Goal: Navigation & Orientation: Find specific page/section

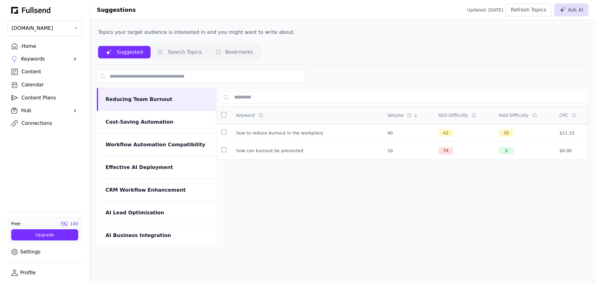
click at [43, 59] on div "Keywords" at bounding box center [44, 58] width 47 height 7
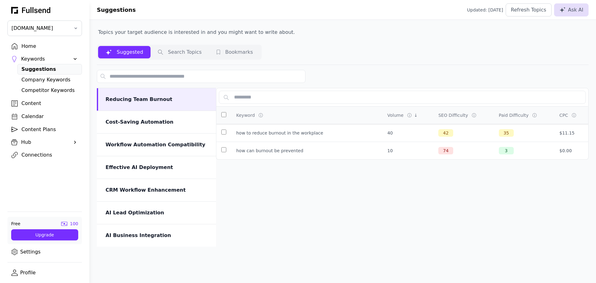
click at [48, 79] on div "Company Keywords" at bounding box center [49, 79] width 57 height 7
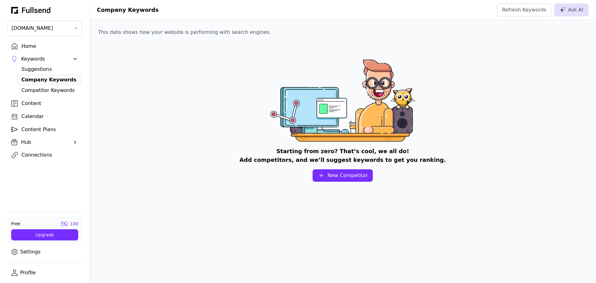
click at [51, 88] on div "Competitor Keywords" at bounding box center [49, 90] width 57 height 7
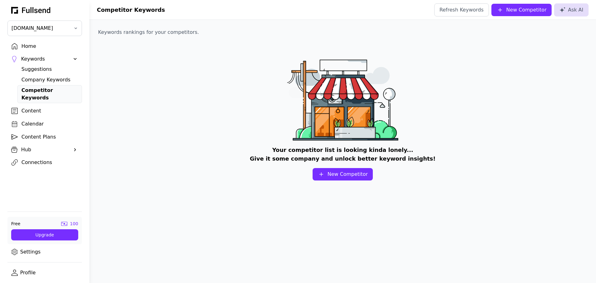
click at [49, 81] on div "Company Keywords" at bounding box center [49, 79] width 57 height 7
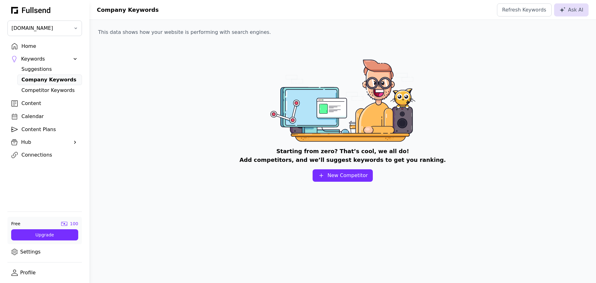
click at [345, 176] on div "New Competitor" at bounding box center [348, 175] width 40 height 7
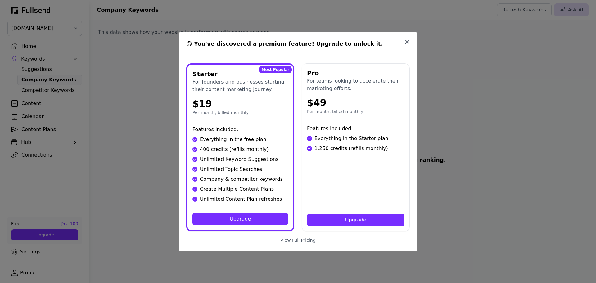
click at [407, 40] on icon "button" at bounding box center [407, 41] width 7 height 7
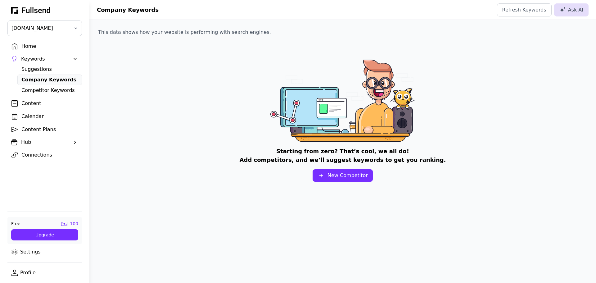
click at [62, 90] on div "Competitor Keywords" at bounding box center [49, 90] width 57 height 7
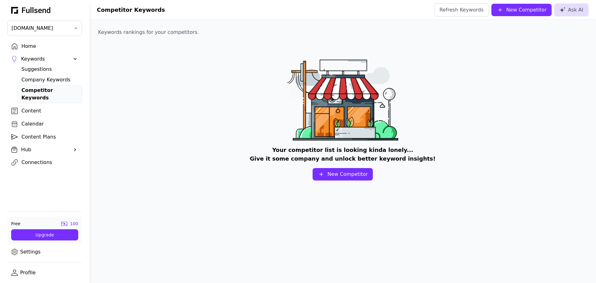
click at [333, 173] on div "New Competitor" at bounding box center [348, 174] width 40 height 7
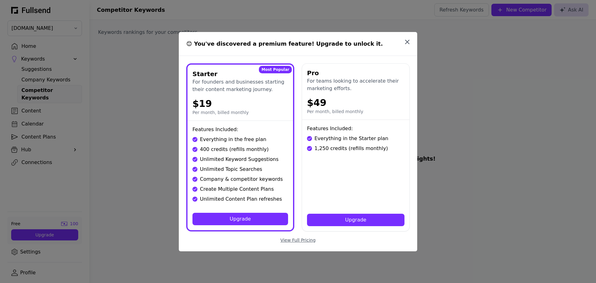
click at [411, 40] on icon "button" at bounding box center [407, 41] width 7 height 7
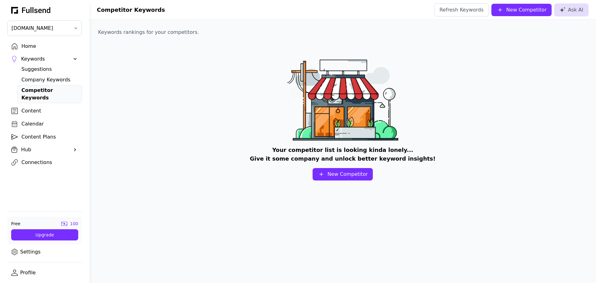
click at [28, 107] on div "Content" at bounding box center [49, 110] width 57 height 7
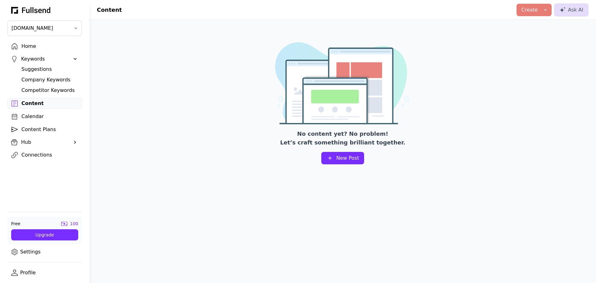
click at [39, 132] on div "Content Plans" at bounding box center [49, 129] width 57 height 7
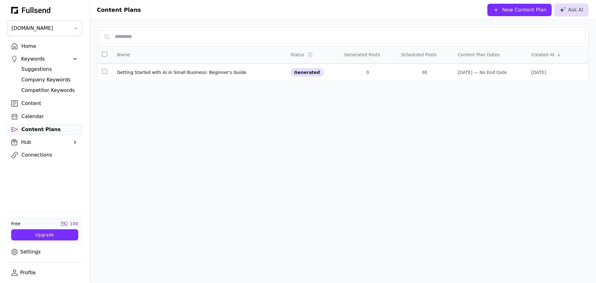
click at [30, 58] on div "Keywords" at bounding box center [44, 58] width 47 height 7
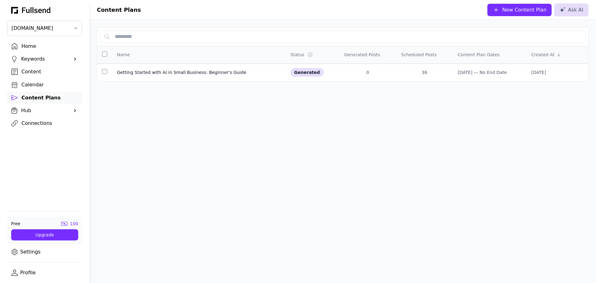
click at [30, 58] on div "Keywords" at bounding box center [44, 58] width 47 height 7
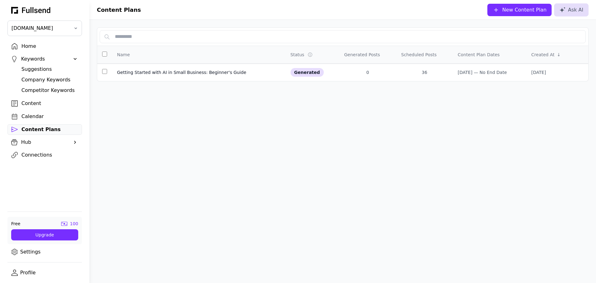
click at [31, 70] on div "Suggestions" at bounding box center [49, 69] width 57 height 7
